Goal: Find specific page/section: Find specific page/section

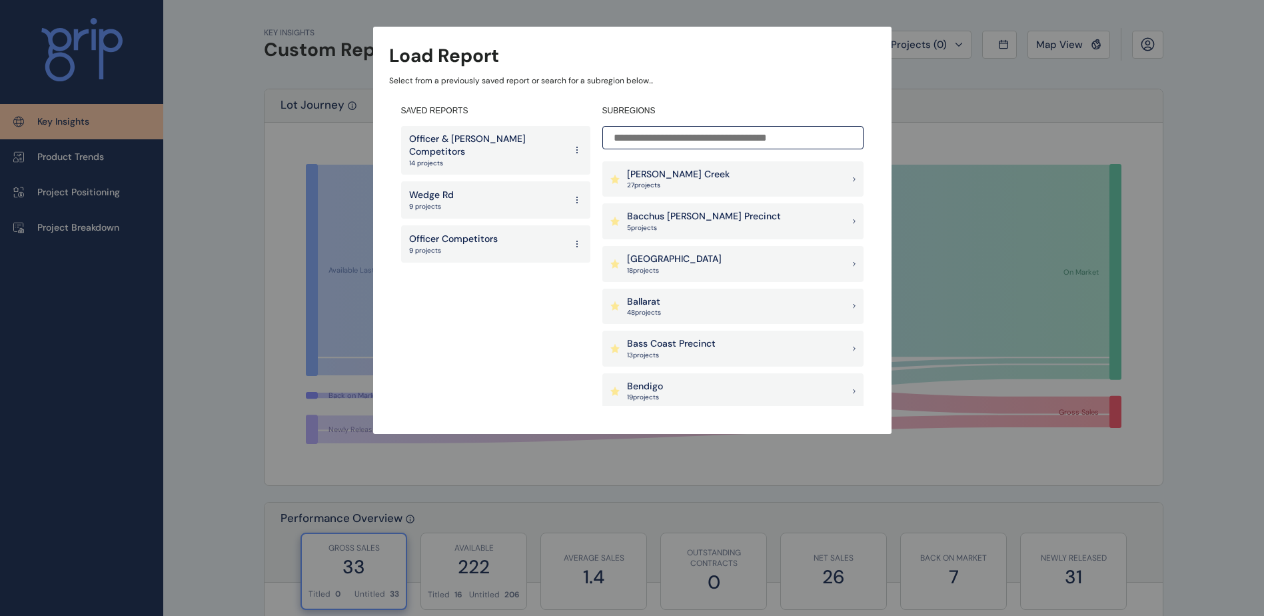
drag, startPoint x: 481, startPoint y: 226, endPoint x: 465, endPoint y: 234, distance: 17.9
click at [481, 232] on p "Officer Competitors" at bounding box center [453, 238] width 89 height 13
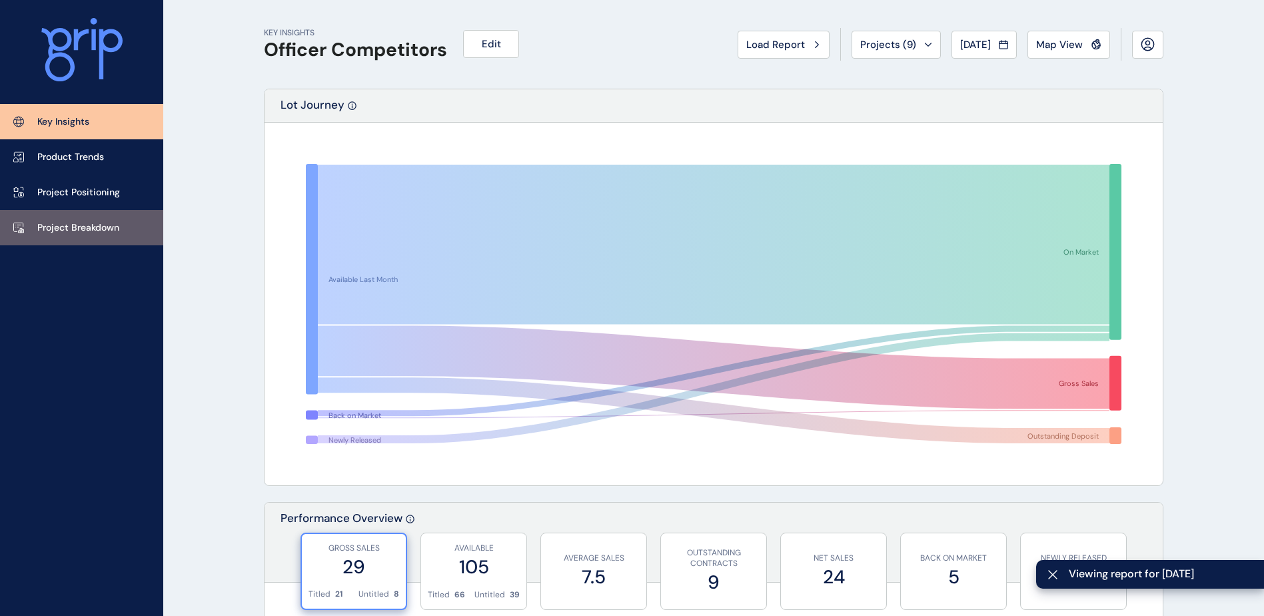
click at [69, 232] on p "Project Breakdown" at bounding box center [78, 227] width 82 height 13
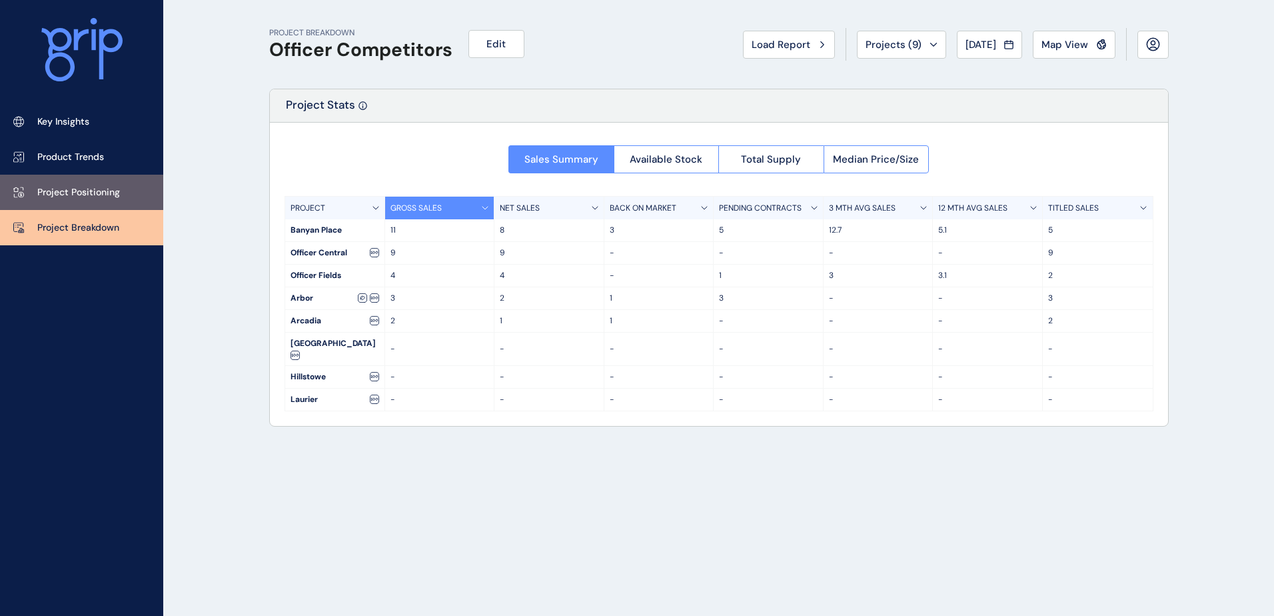
click at [85, 177] on link "Project Positioning" at bounding box center [81, 192] width 163 height 35
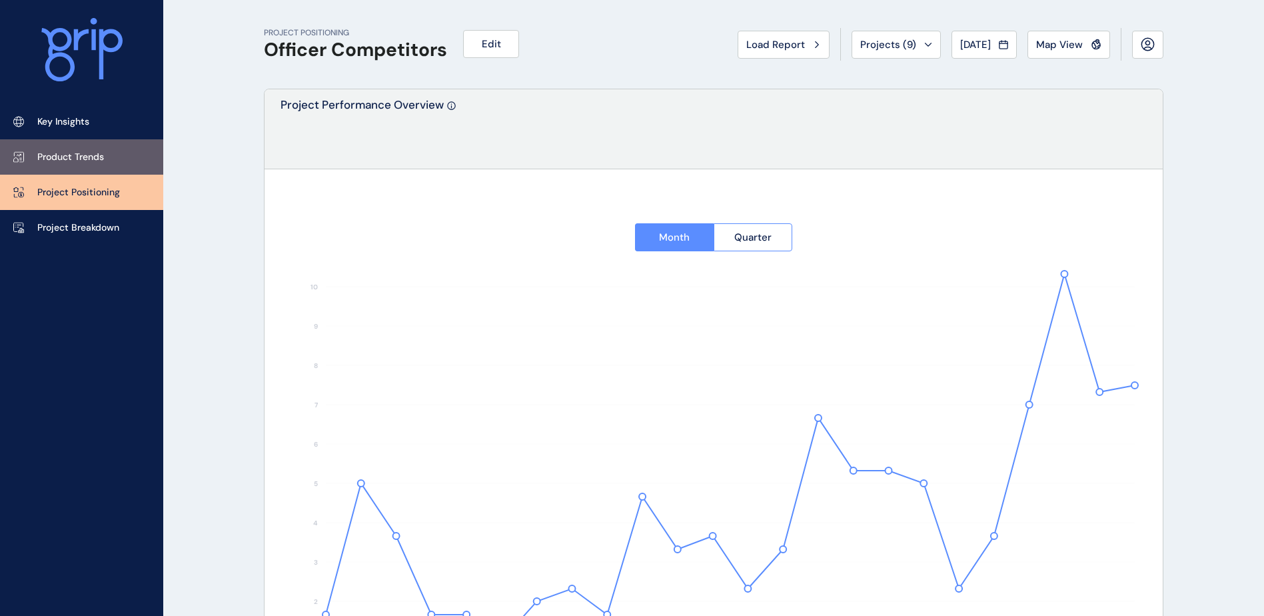
type input "**********"
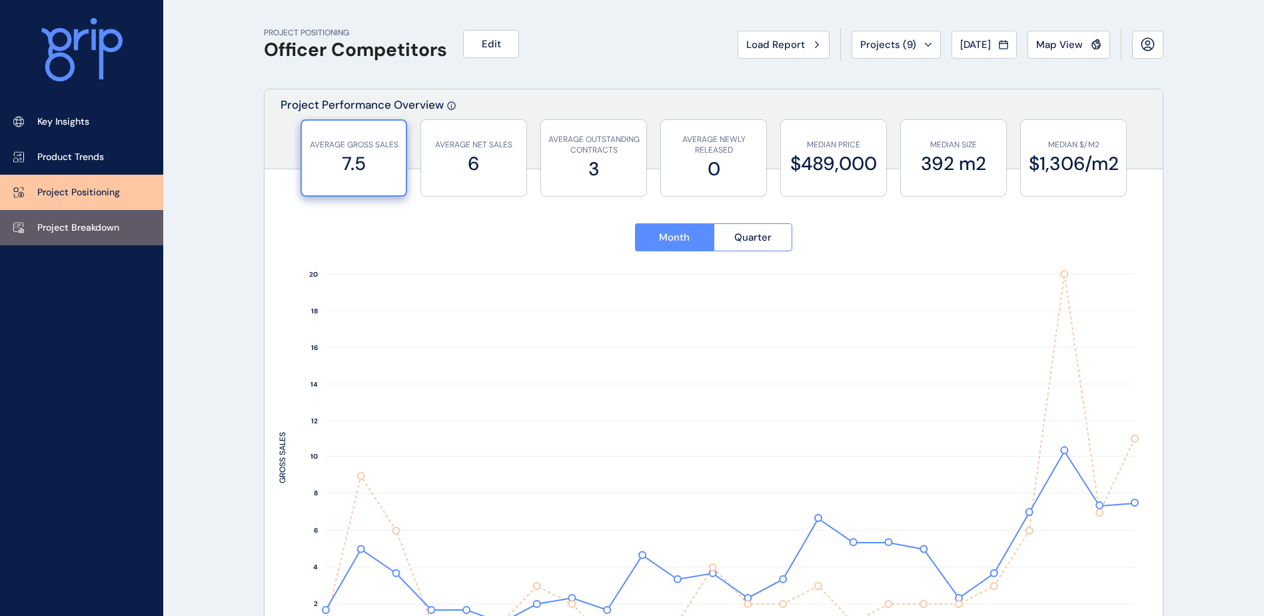
click at [83, 216] on link "Project Breakdown" at bounding box center [81, 227] width 163 height 35
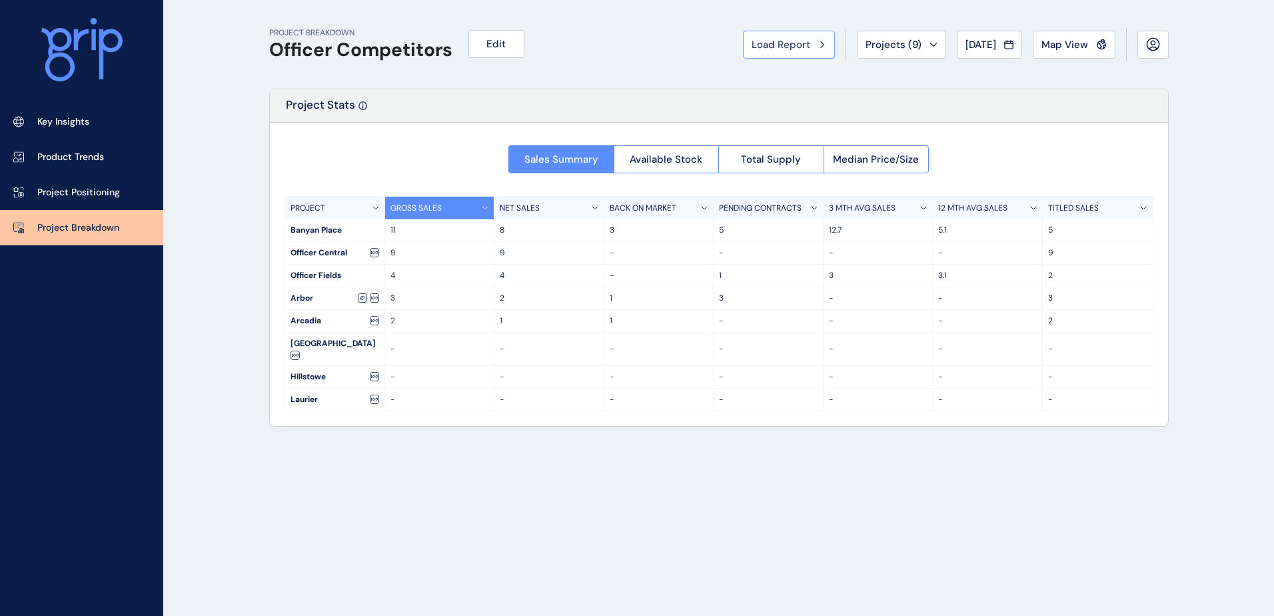
click at [772, 51] on button "Load Report" at bounding box center [789, 45] width 92 height 28
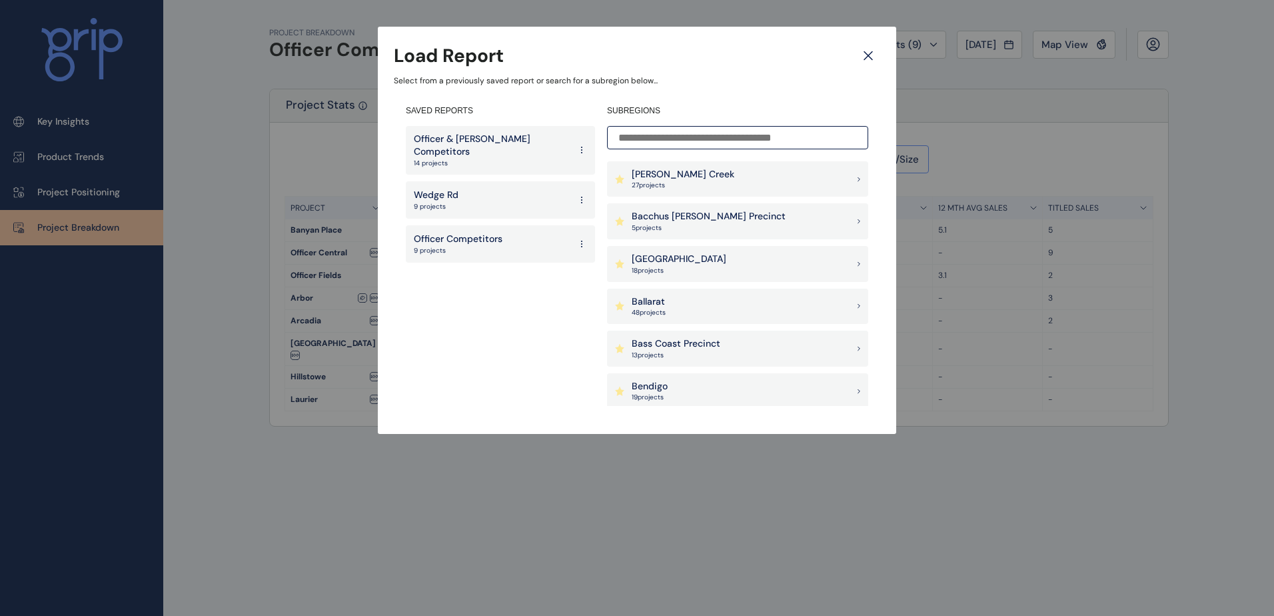
click at [534, 141] on p "Officer & Clyde Competitors" at bounding box center [492, 146] width 156 height 26
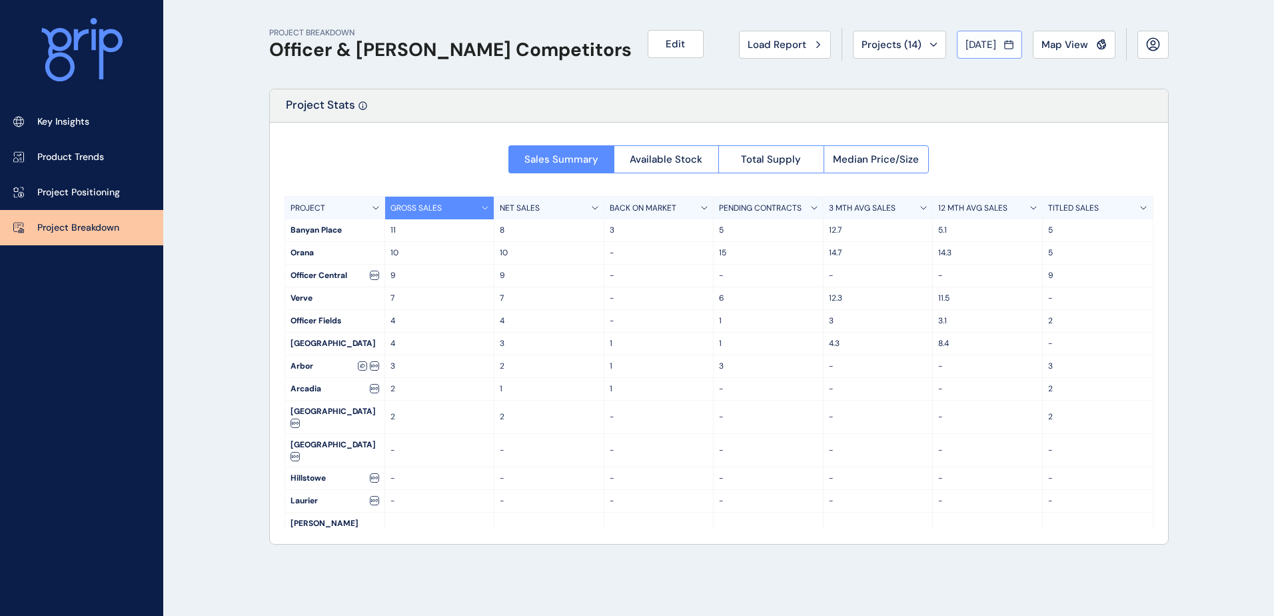
click at [965, 39] on span "Aug 2025" at bounding box center [980, 44] width 31 height 13
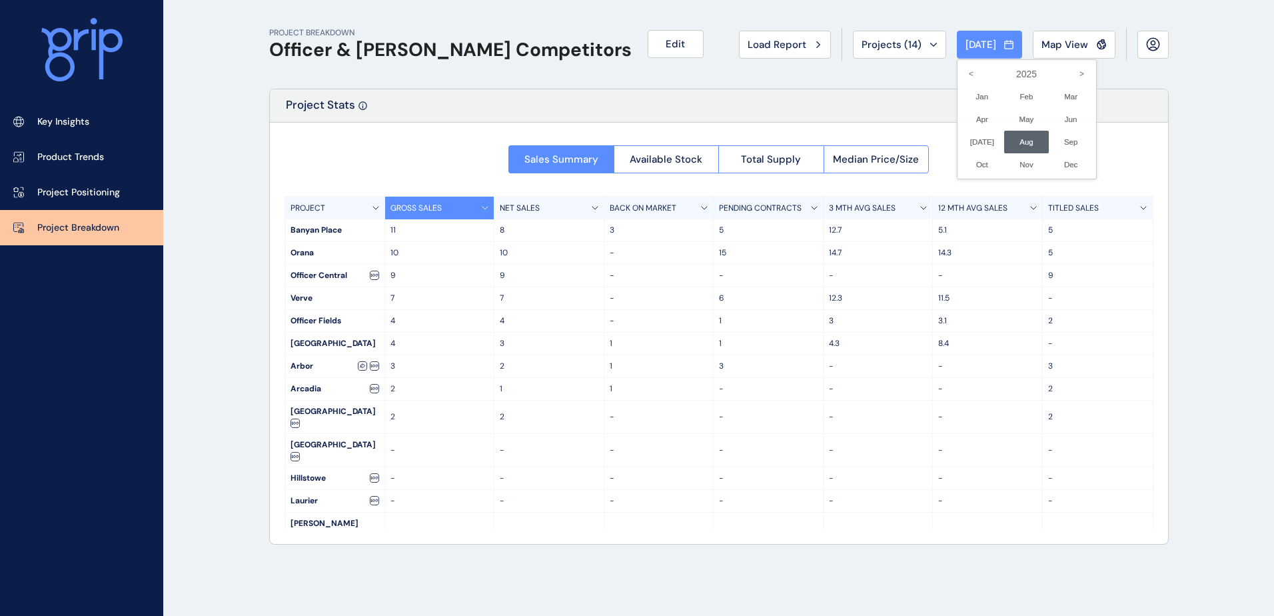
click at [1228, 199] on div at bounding box center [637, 308] width 1274 height 616
